Goal: Task Accomplishment & Management: Manage account settings

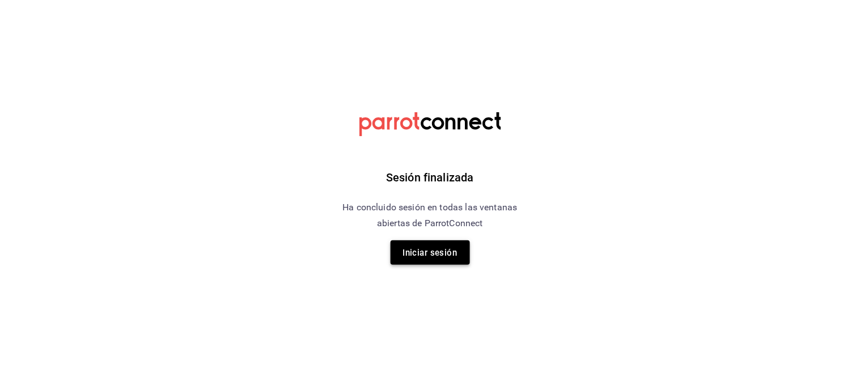
click at [441, 255] on font "Iniciar sesión" at bounding box center [430, 253] width 54 height 10
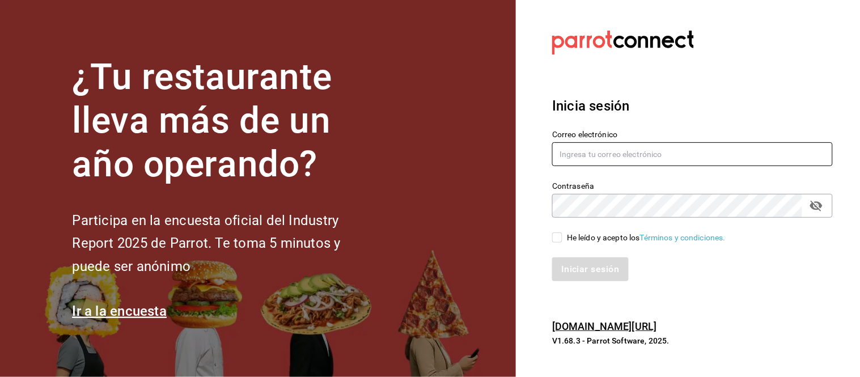
type input "animal.calzada@grupocosteno.com"
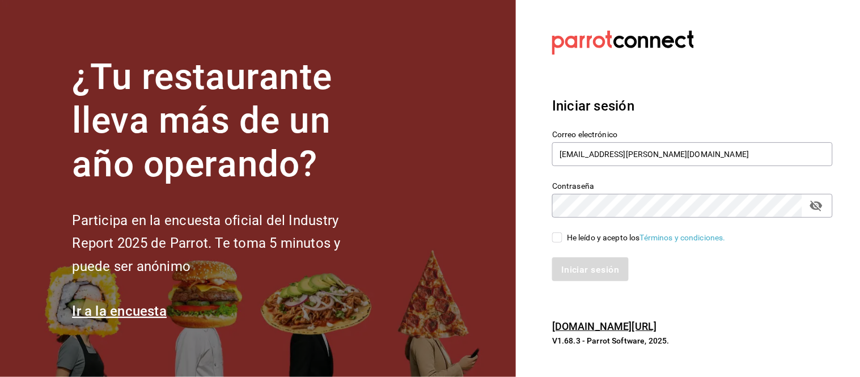
click at [558, 238] on input "He leído y acepto los Términos y condiciones." at bounding box center [557, 237] width 10 height 10
checkbox input "true"
click at [571, 268] on font "Iniciar sesión" at bounding box center [591, 269] width 58 height 11
